Goal: Obtain resource: Obtain resource

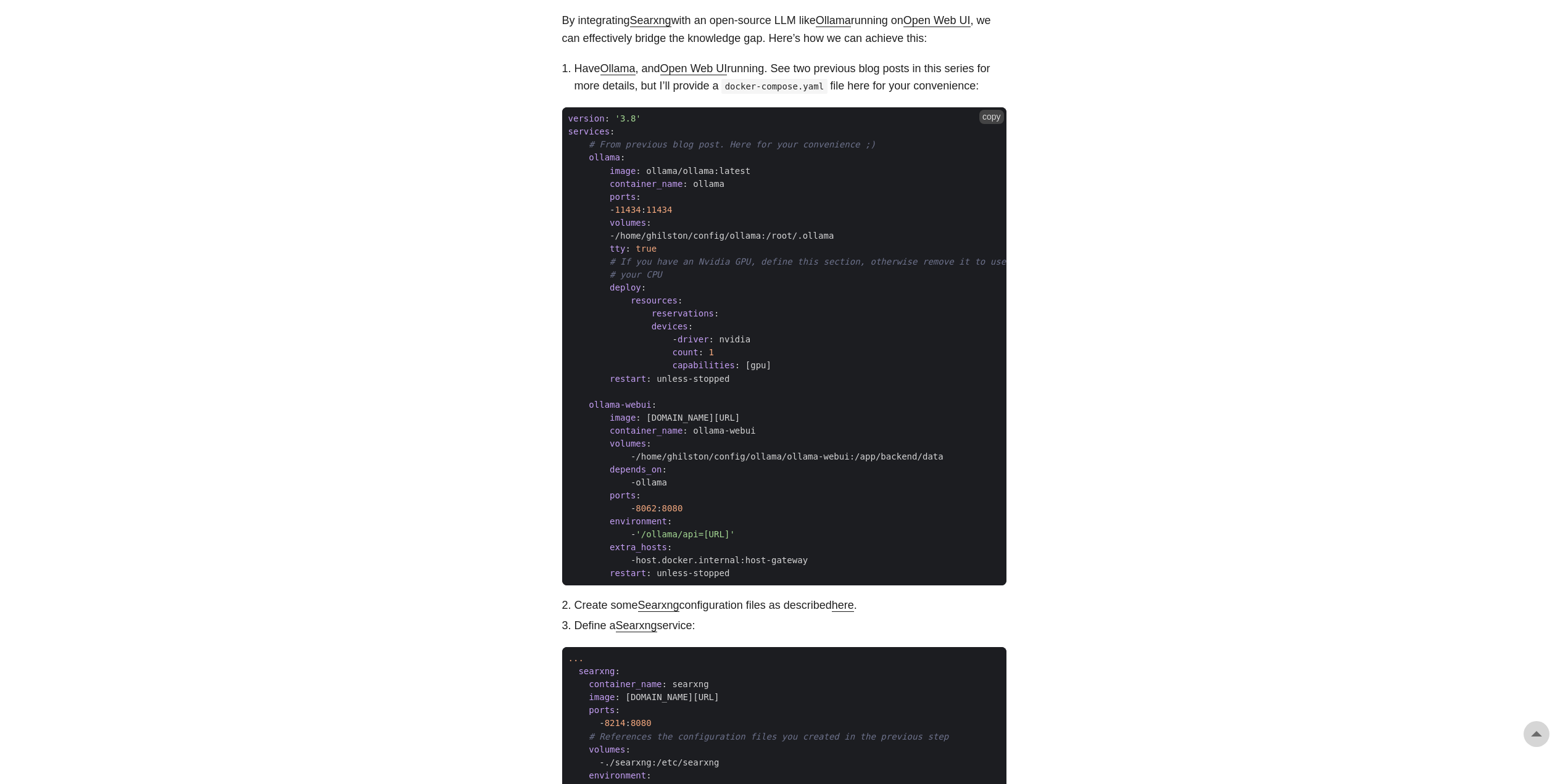
scroll to position [941, 0]
drag, startPoint x: 732, startPoint y: 384, endPoint x: 637, endPoint y: 336, distance: 106.4
click at [637, 336] on code "version : '3.8' services : # From previous blog post. Here for your convenience…" at bounding box center [784, 346] width 444 height 477
click at [637, 336] on span at bounding box center [620, 339] width 104 height 10
drag, startPoint x: 587, startPoint y: 160, endPoint x: 599, endPoint y: 166, distance: 13.4
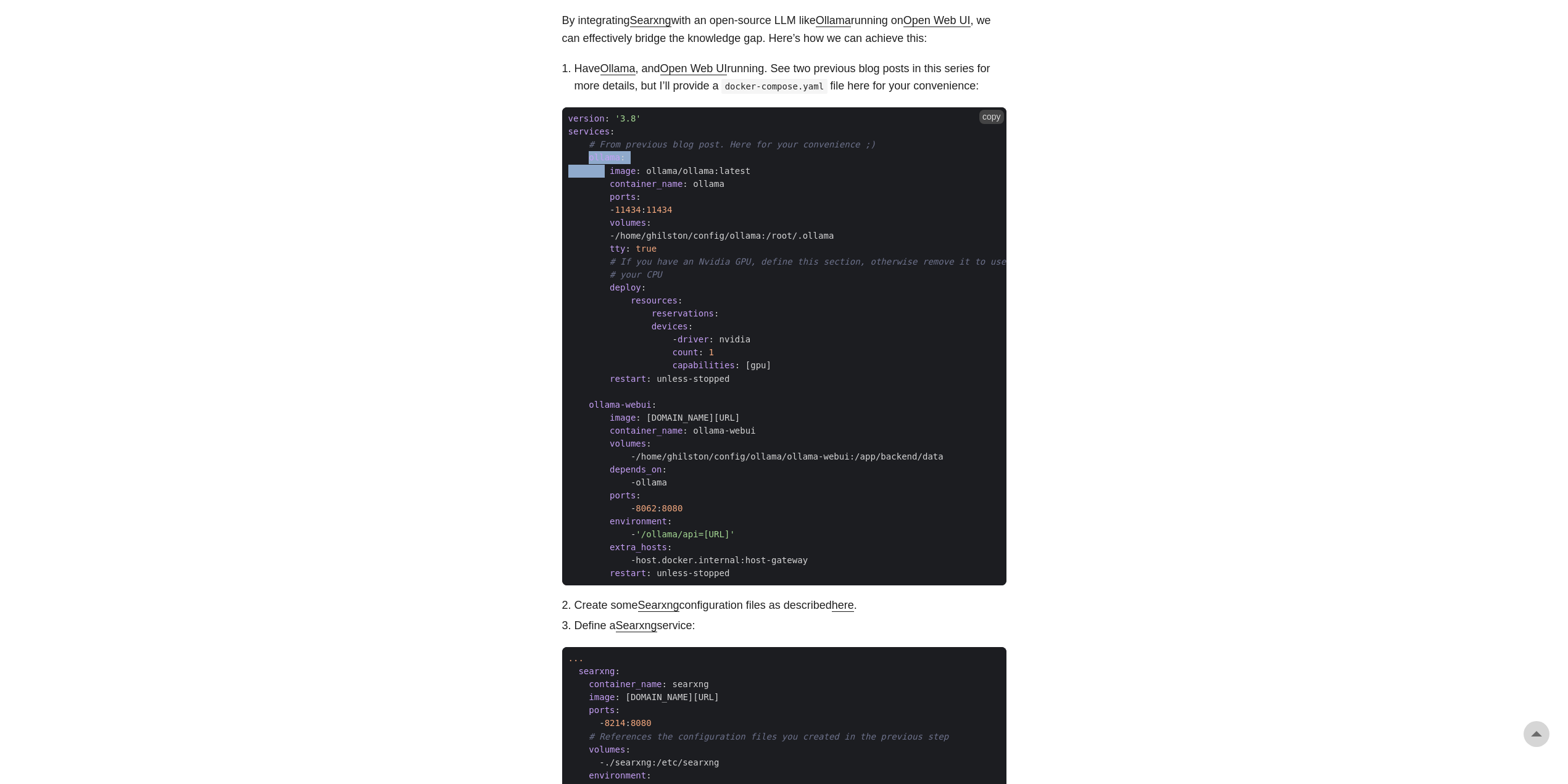
click at [599, 166] on code "version : '3.8' services : # From previous blog post. Here for your convenience…" at bounding box center [784, 346] width 444 height 477
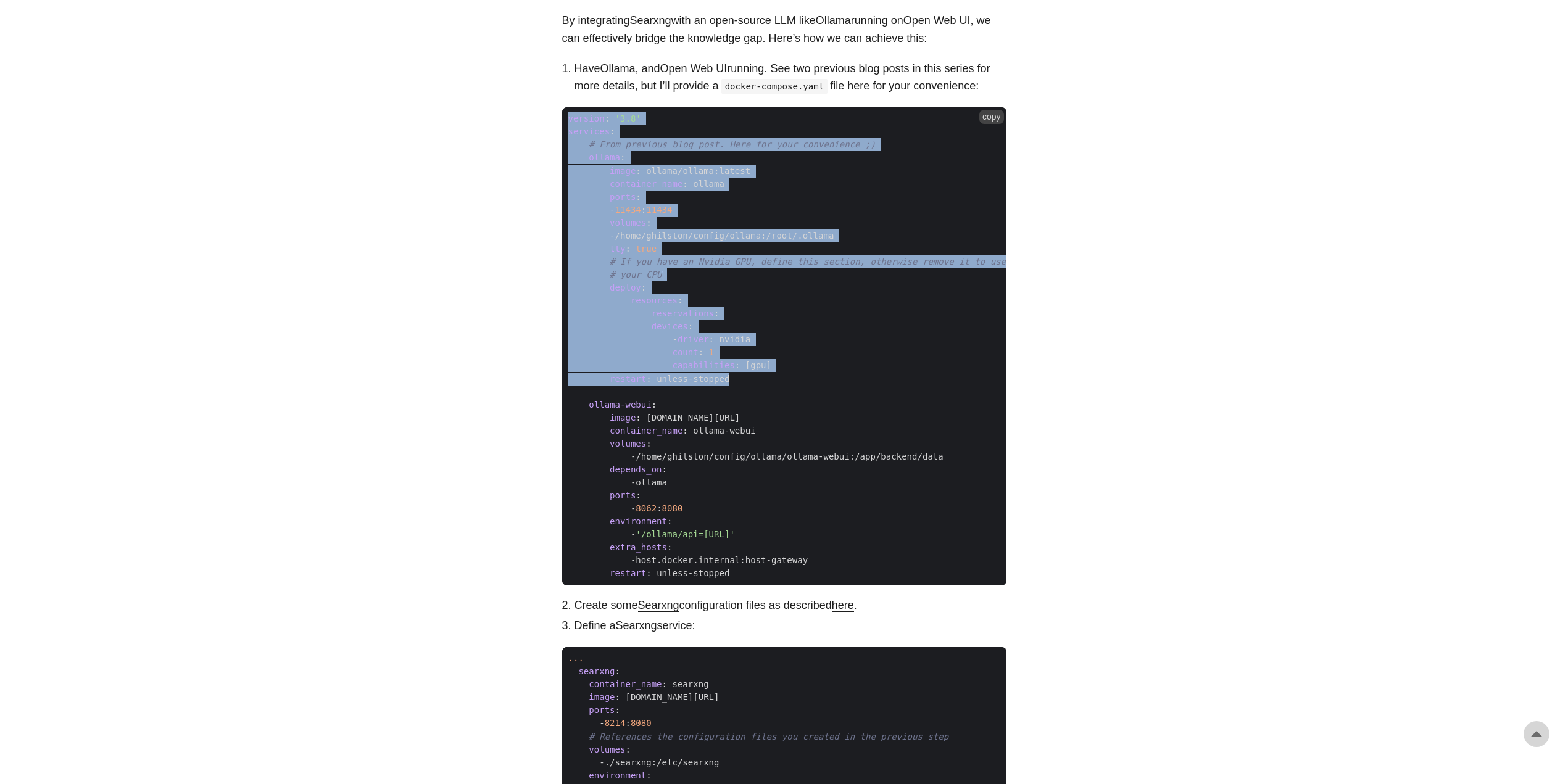
drag, startPoint x: 565, startPoint y: 118, endPoint x: 764, endPoint y: 374, distance: 324.2
click at [764, 374] on code "version : '3.8' services : # From previous blog post. Here for your convenience…" at bounding box center [784, 346] width 444 height 477
copy code "version : '3.8' services : # From previous blog post. Here for your convenience…"
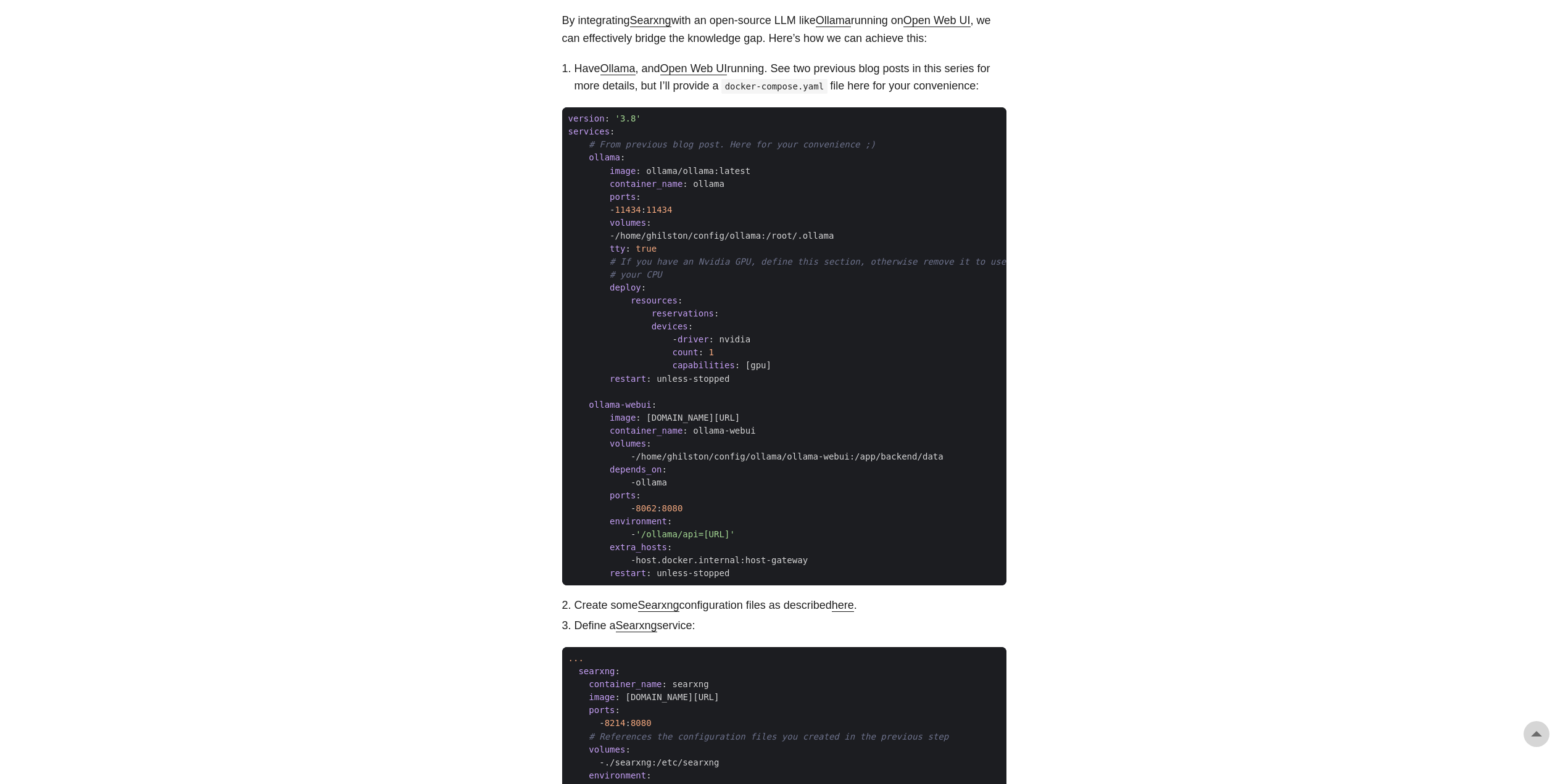
click at [1180, 495] on body "[PERSON_NAME] Home About Posts Tags Archive Resume" at bounding box center [784, 353] width 1568 height 2589
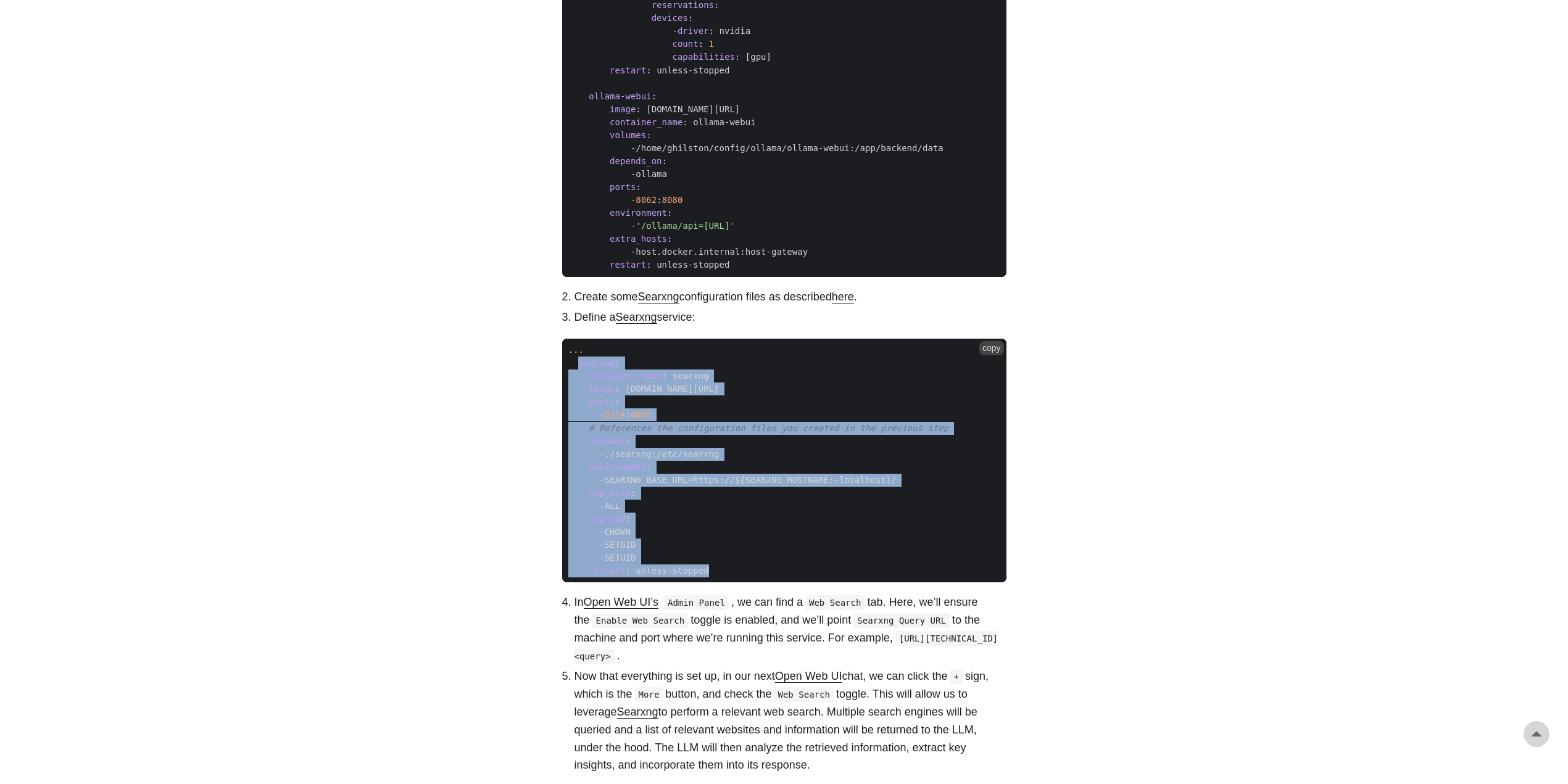
drag, startPoint x: 577, startPoint y: 359, endPoint x: 710, endPoint y: 569, distance: 248.6
click at [710, 569] on code "... searxng : container_name : searxng image : [DOMAIN_NAME][URL] ports : - 821…" at bounding box center [784, 460] width 444 height 243
copy code "searxng : container_name : searxng image : [DOMAIN_NAME][URL] ports : - 8214 : …"
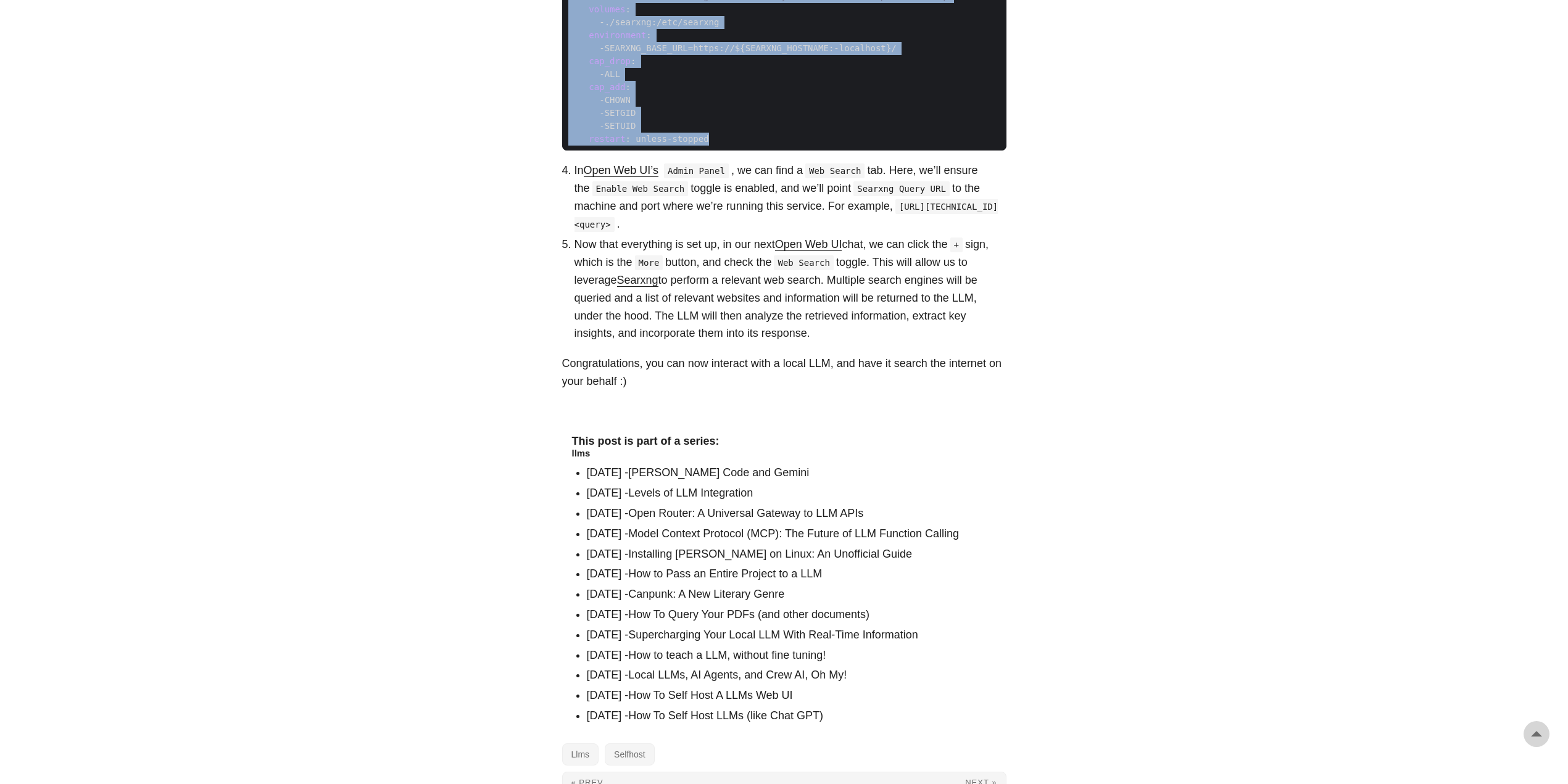
scroll to position [1496, 0]
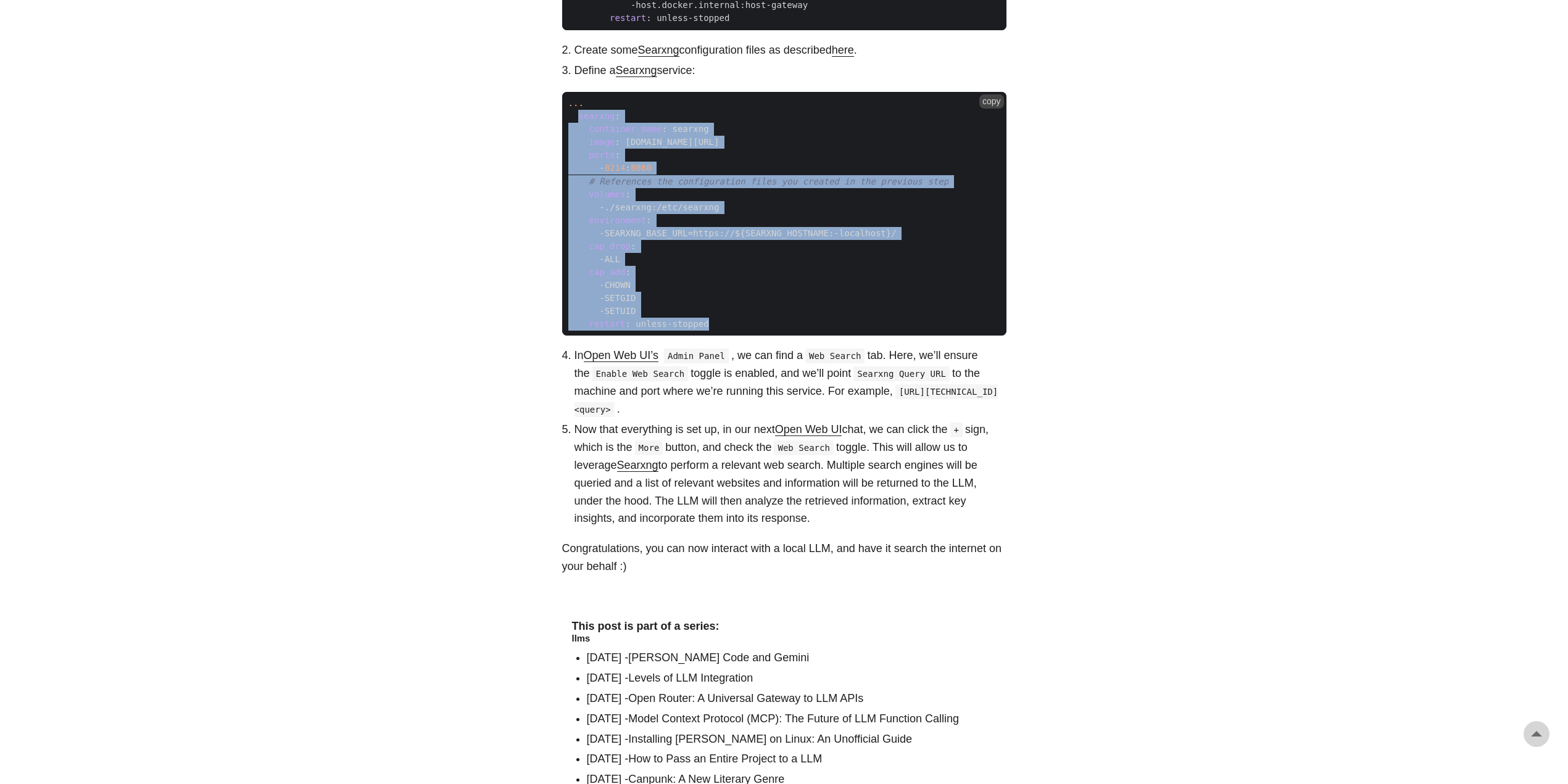
copy code "searxng : container_name : searxng image : [DOMAIN_NAME][URL] ports : - 8214 : …"
